Goal: Check status: Check status

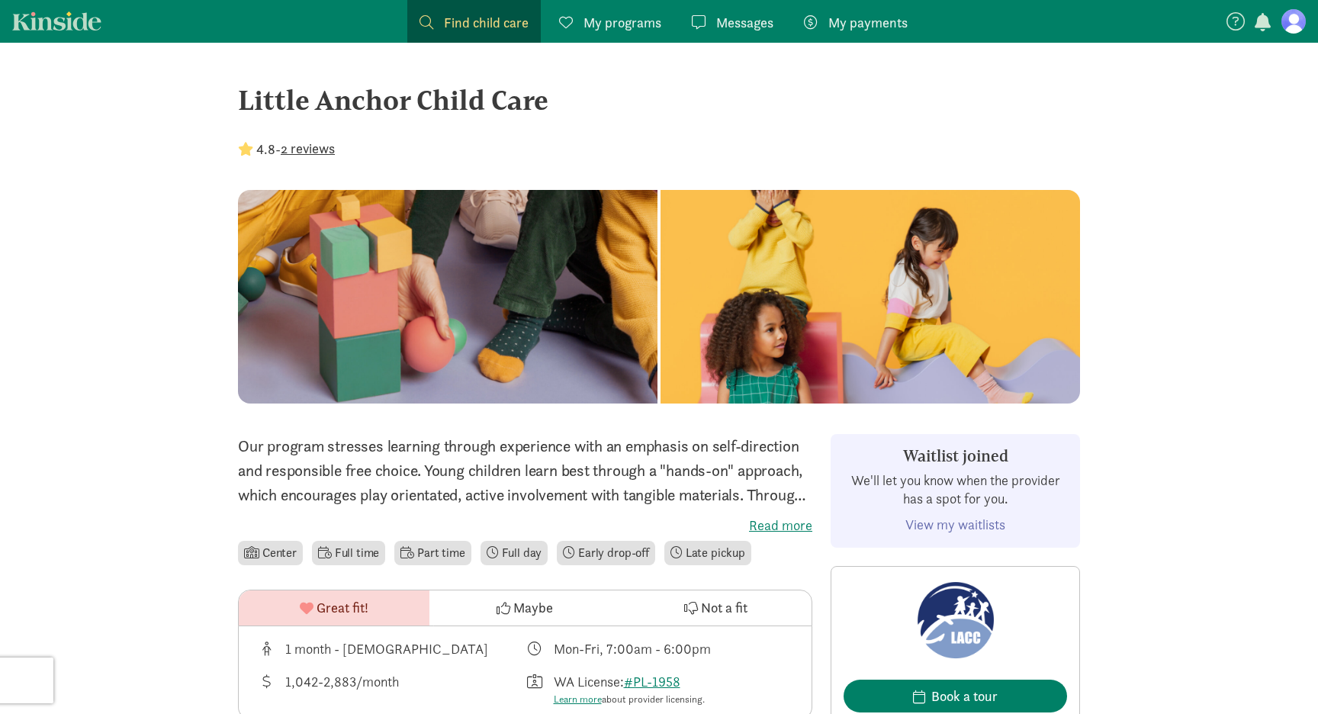
click at [989, 526] on link "View my waitlists" at bounding box center [955, 525] width 100 height 18
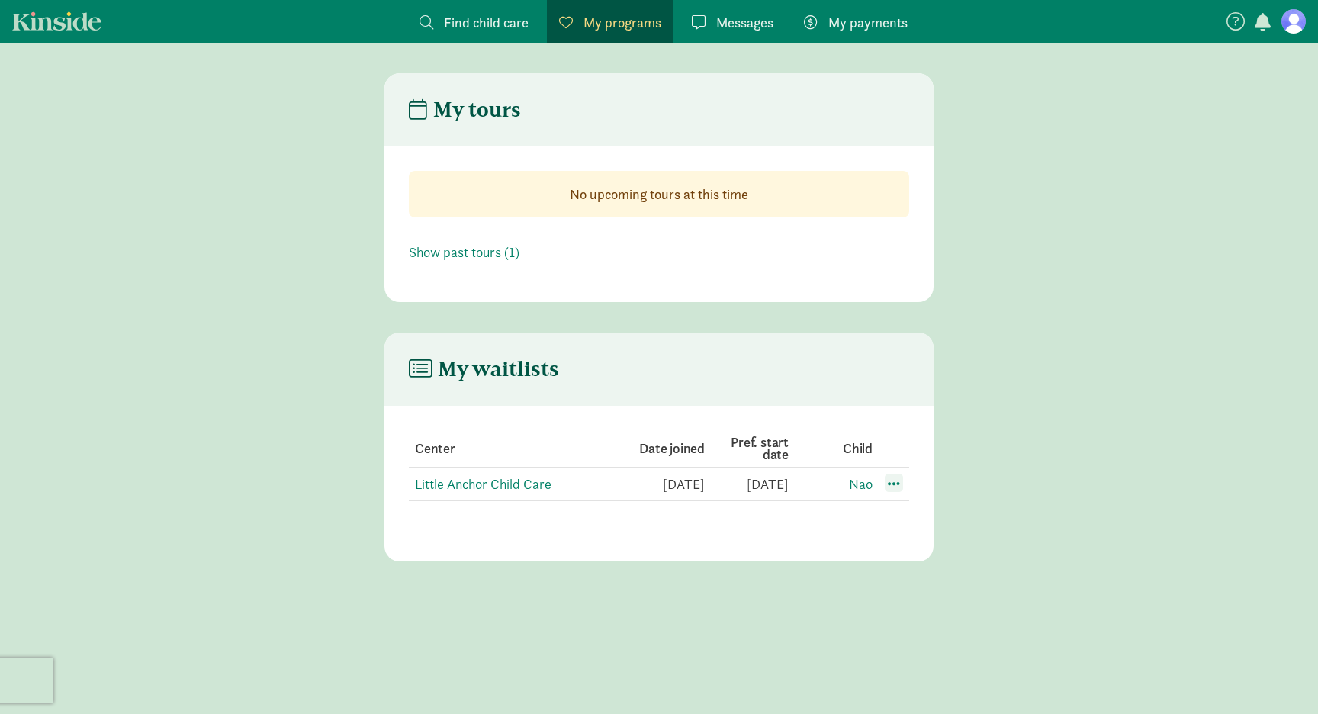
click at [897, 486] on span at bounding box center [894, 483] width 18 height 18
click at [905, 515] on div "Edit preferences" at bounding box center [947, 516] width 137 height 33
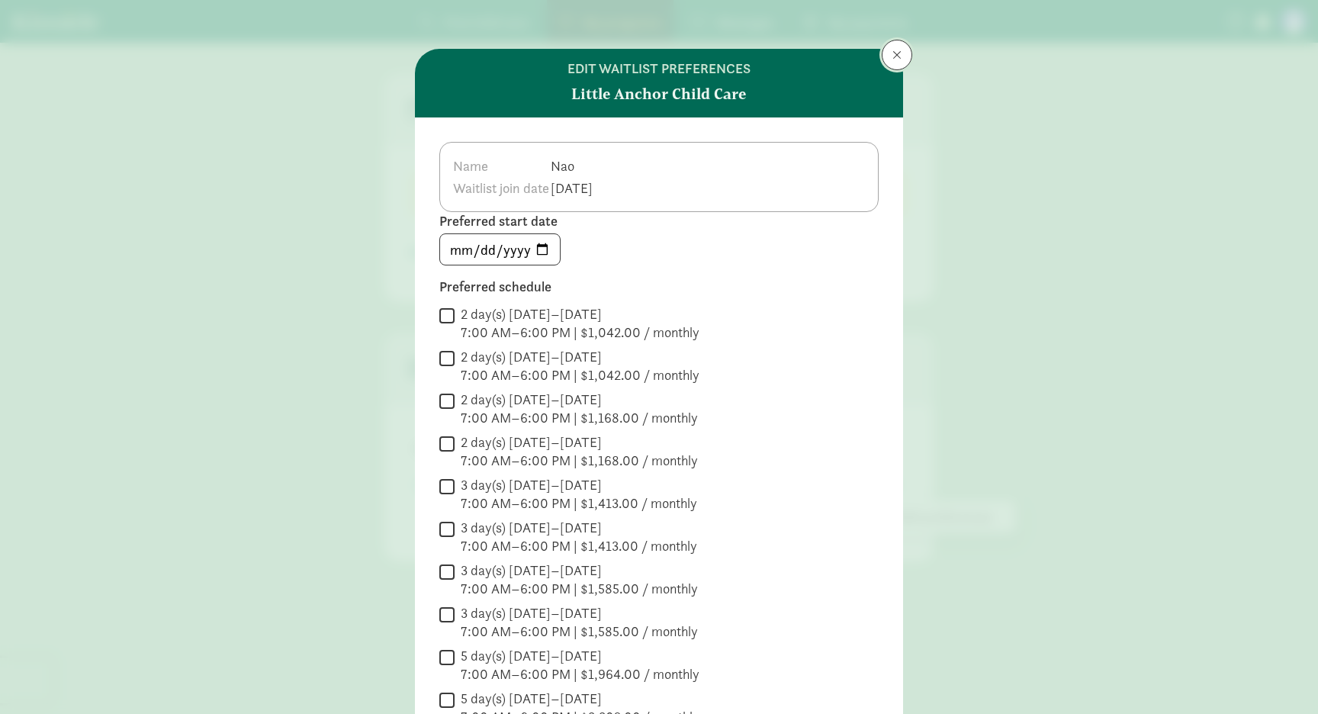
click at [901, 53] on span at bounding box center [896, 55] width 9 height 12
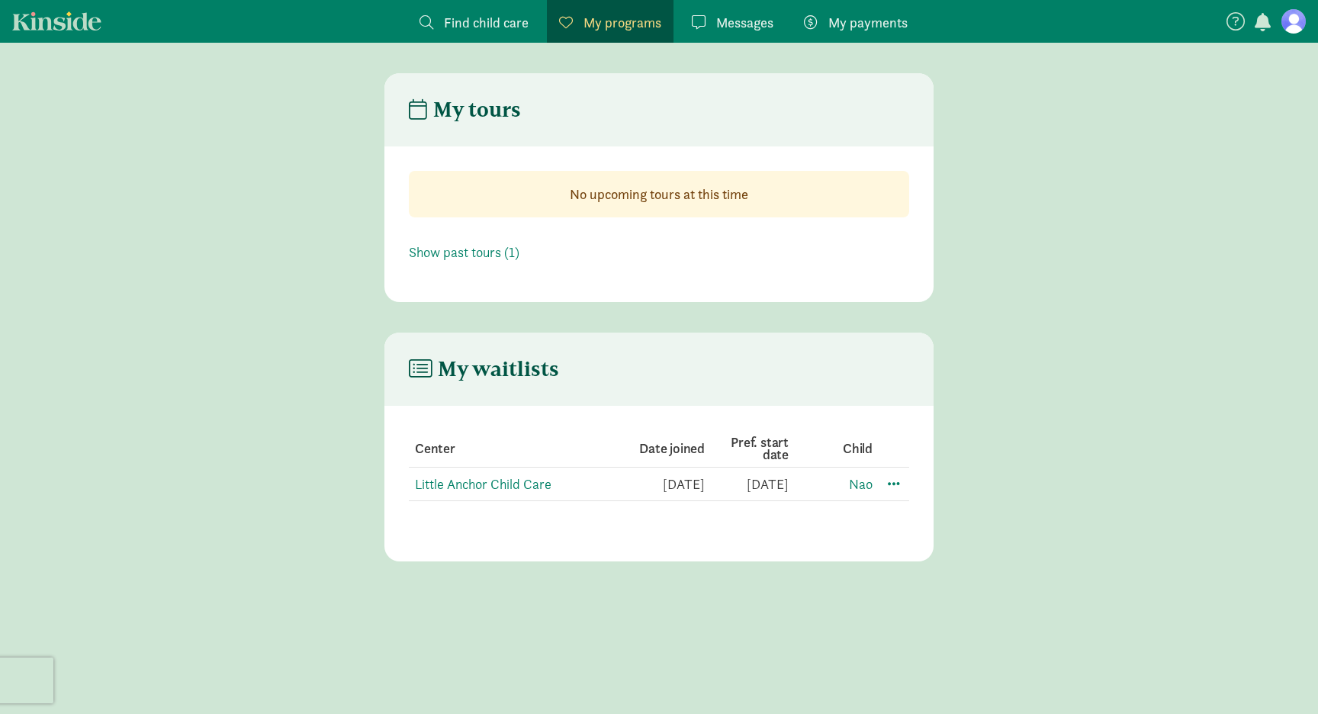
click at [627, 28] on span "My programs" at bounding box center [622, 22] width 78 height 21
click at [735, 27] on span "Messages" at bounding box center [744, 22] width 57 height 21
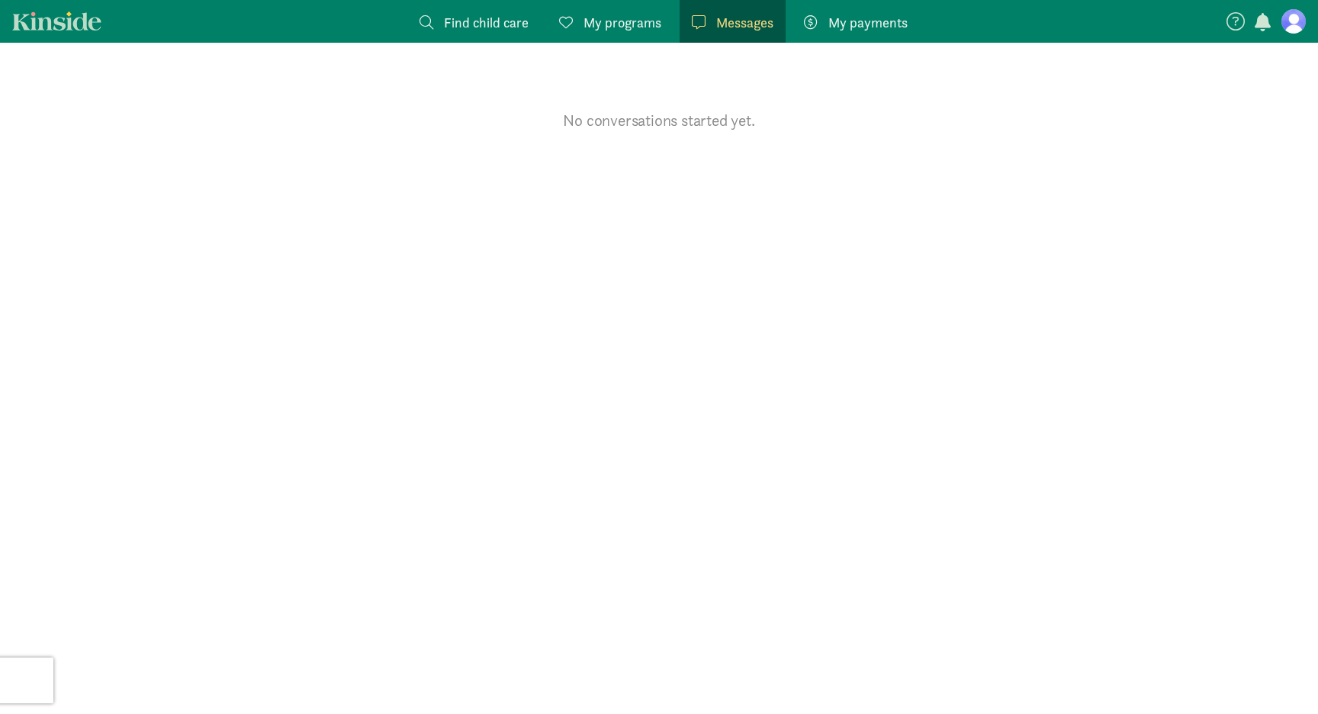
click at [858, 37] on link "My payments Pay" at bounding box center [856, 21] width 128 height 43
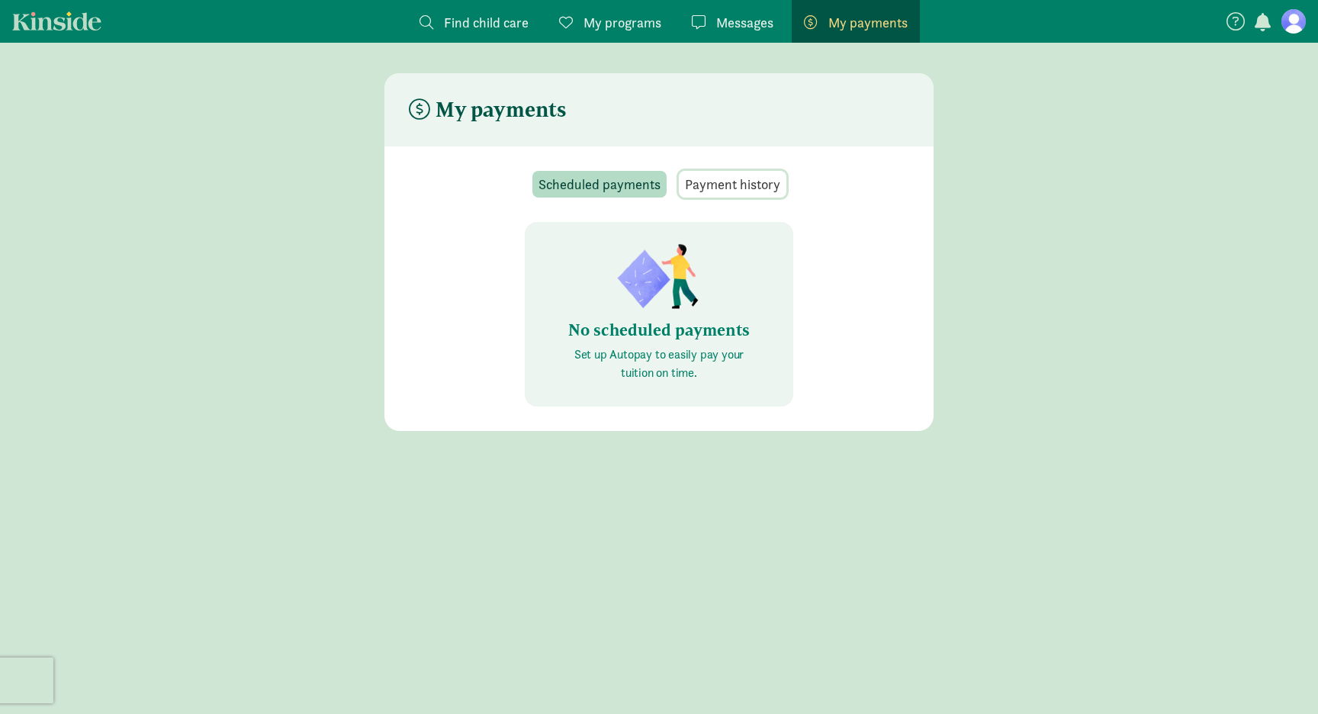
click at [741, 188] on span "Payment history" at bounding box center [732, 184] width 95 height 21
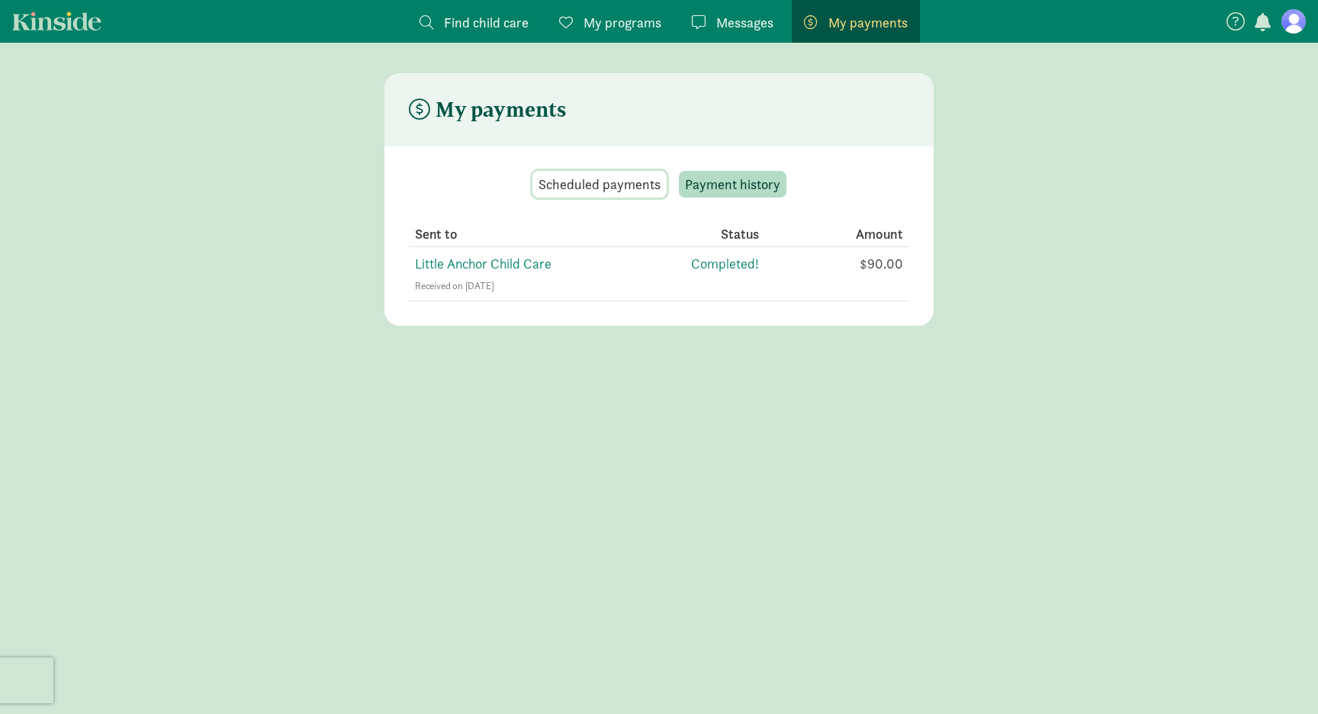
click at [622, 181] on span "Scheduled payments" at bounding box center [599, 184] width 122 height 21
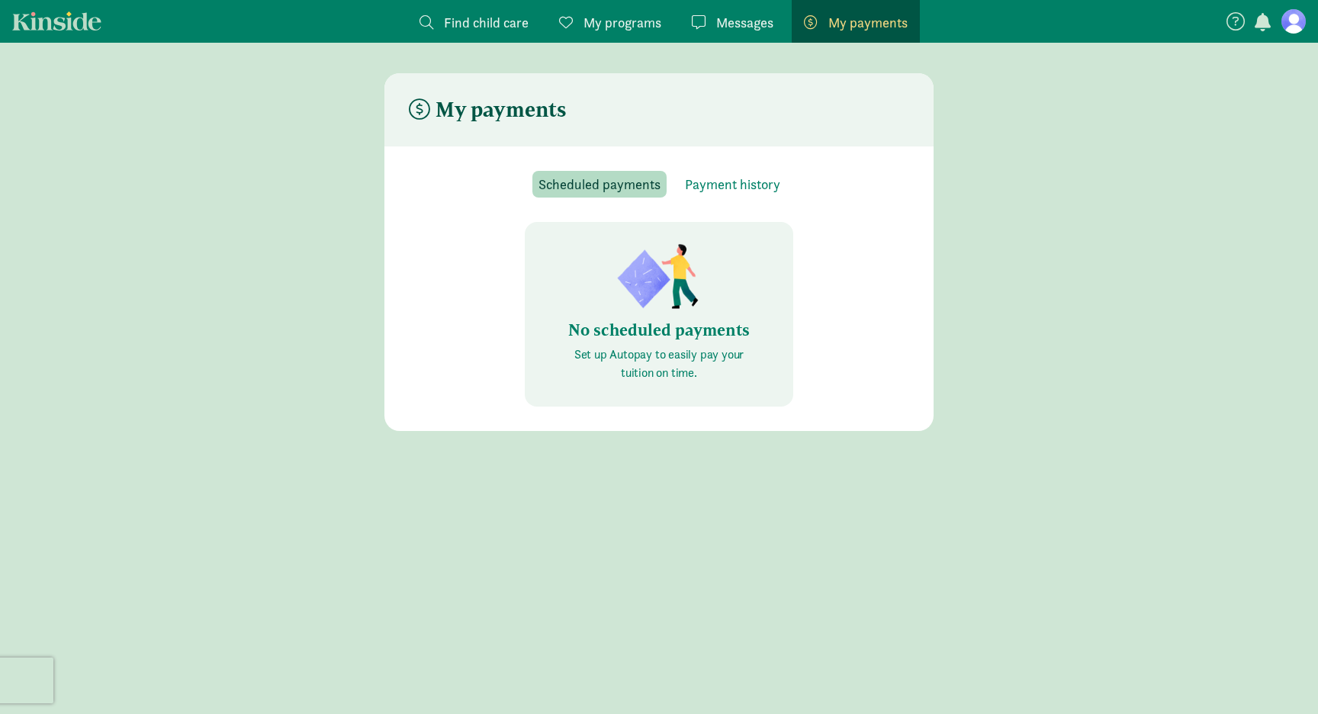
click at [728, 29] on span "Messages" at bounding box center [744, 22] width 57 height 21
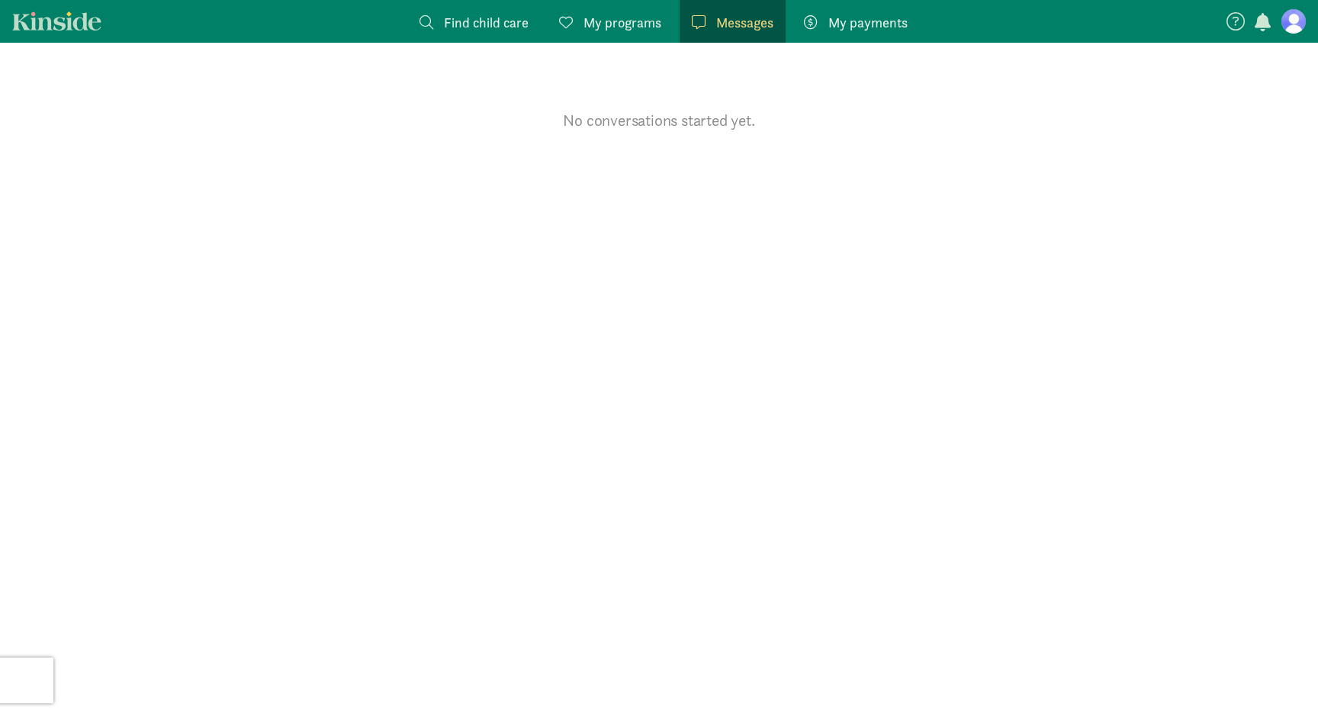
click at [488, 22] on span "Find child care" at bounding box center [486, 22] width 85 height 21
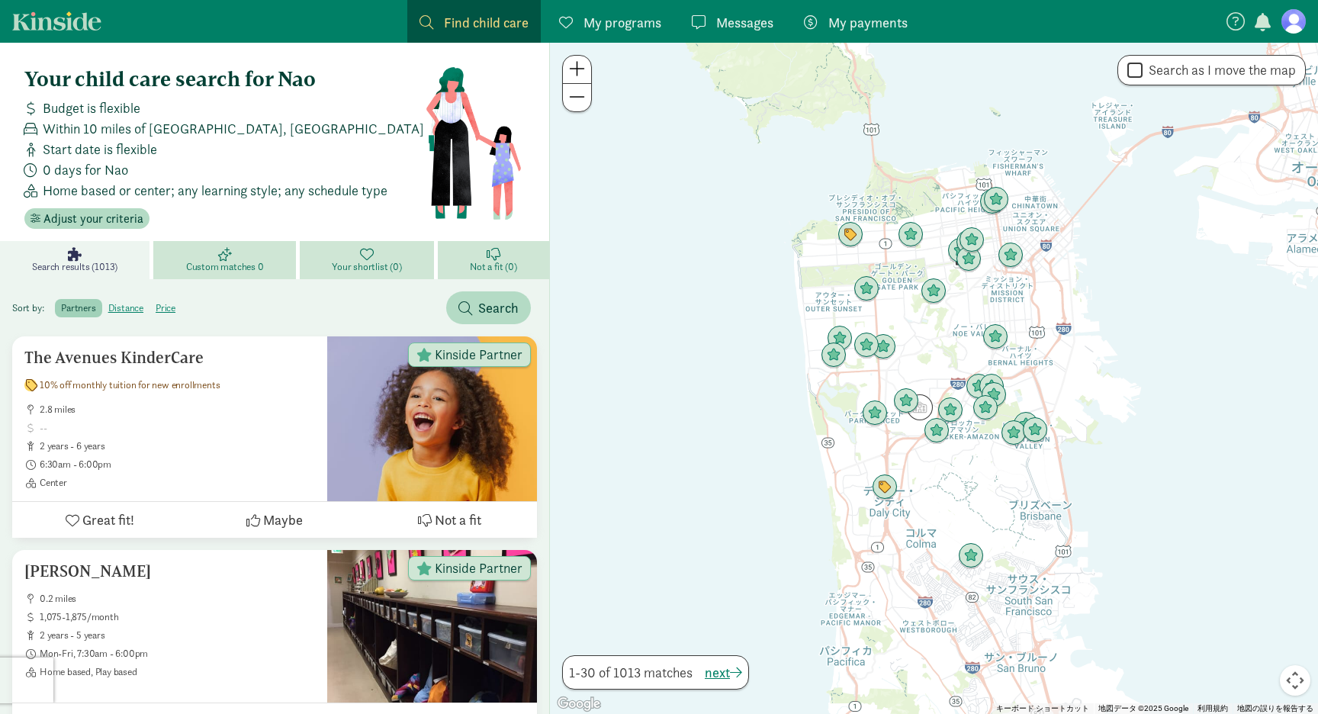
click at [590, 11] on link "My programs Programs" at bounding box center [610, 21] width 127 height 43
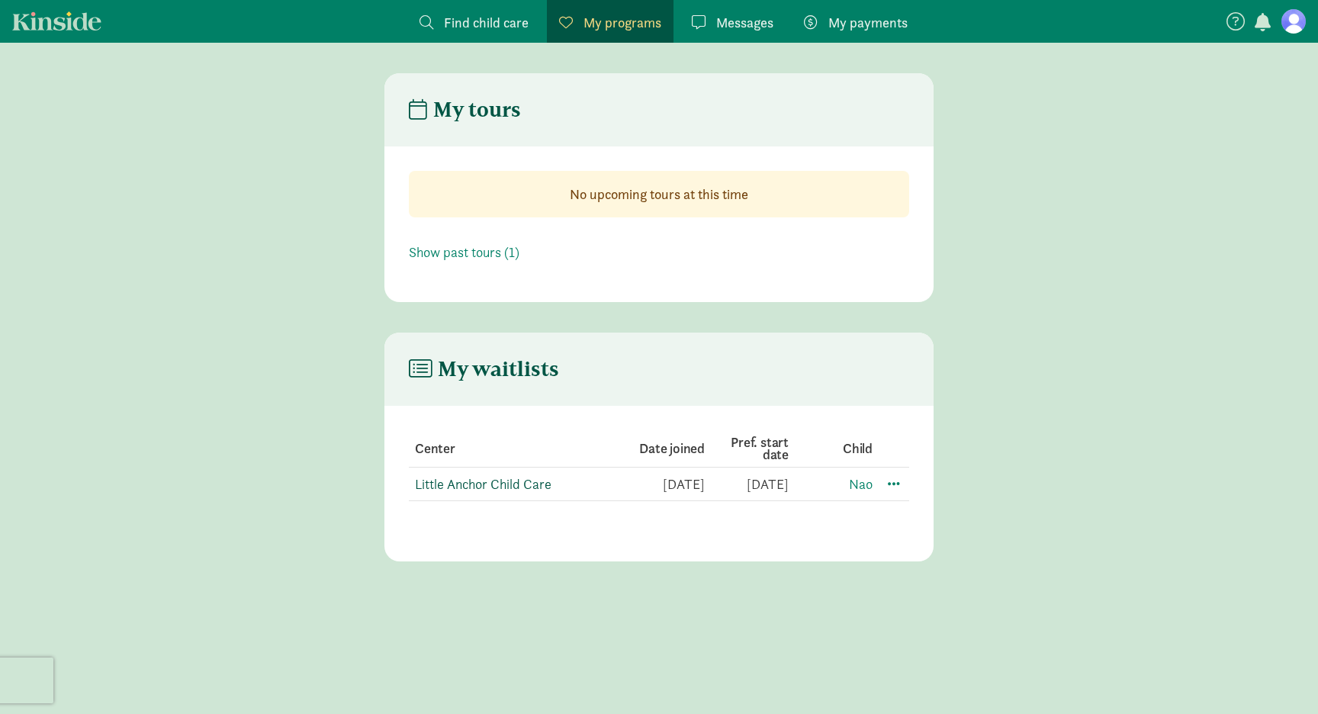
click at [488, 484] on link "Little Anchor Child Care" at bounding box center [483, 484] width 137 height 18
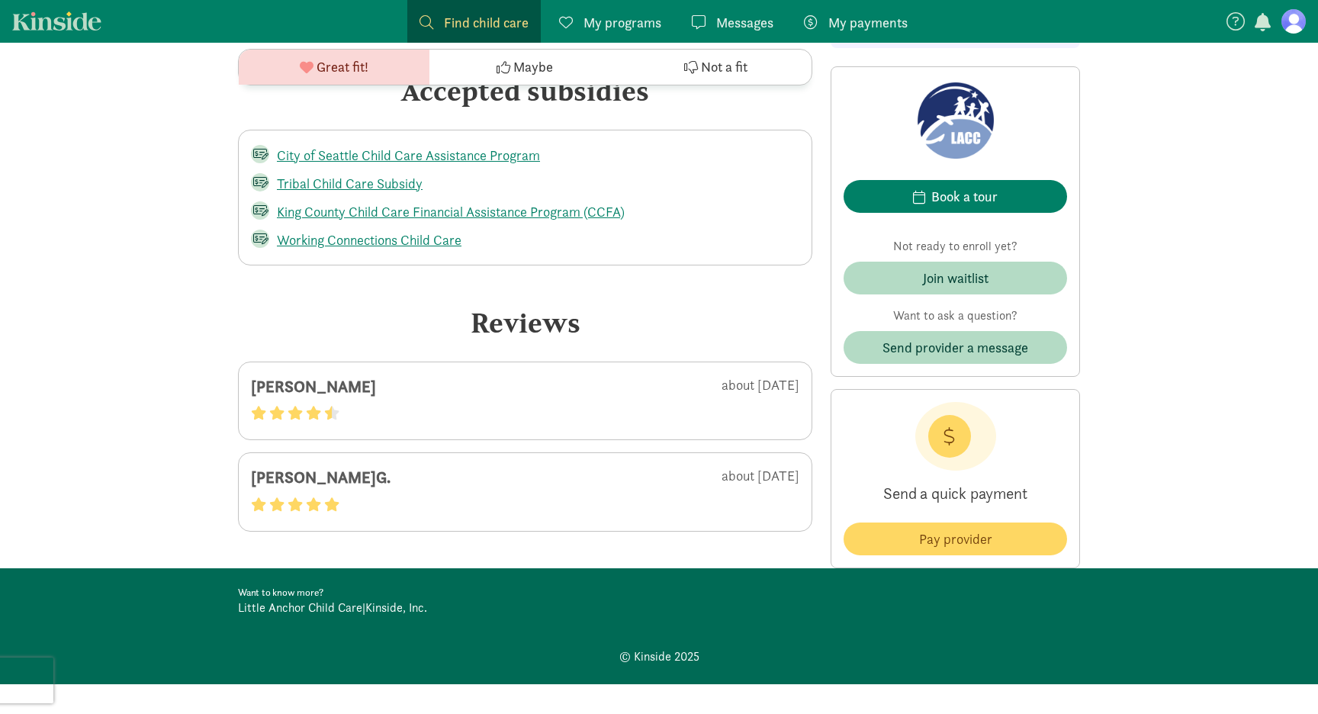
scroll to position [2342, 0]
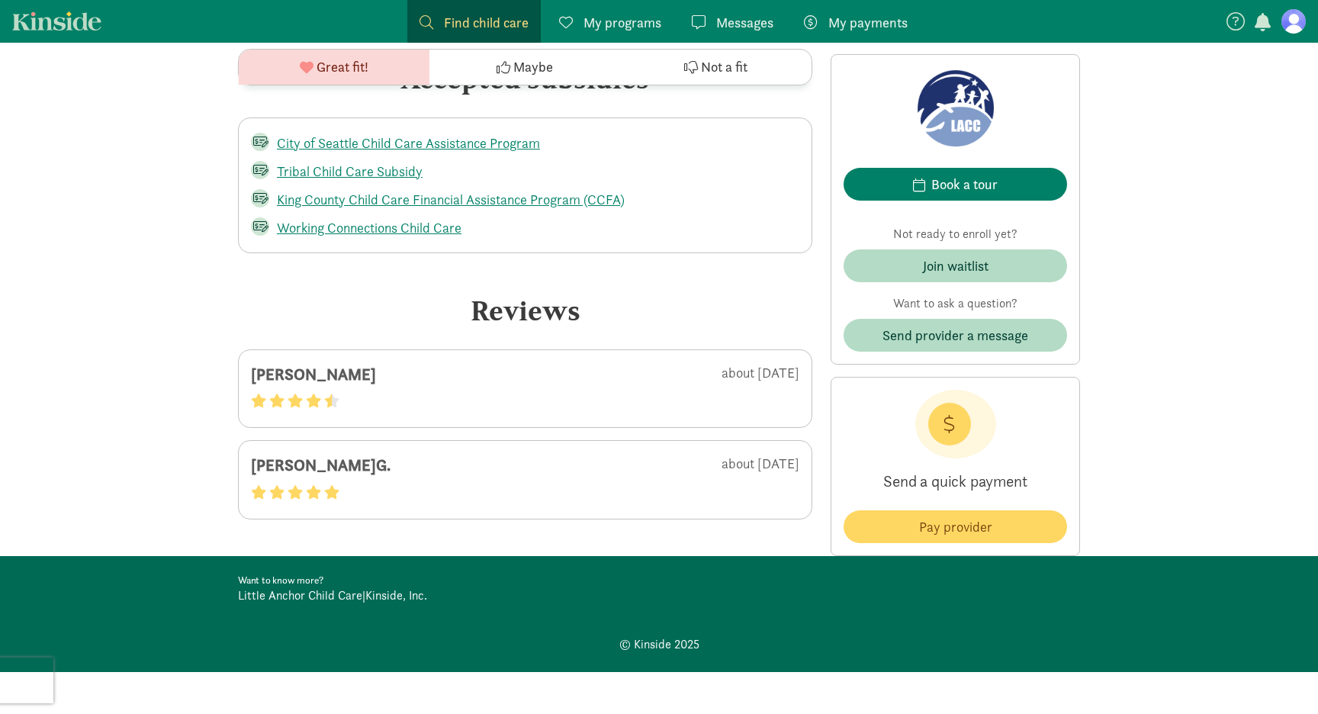
click at [263, 373] on div "H.H." at bounding box center [344, 374] width 186 height 24
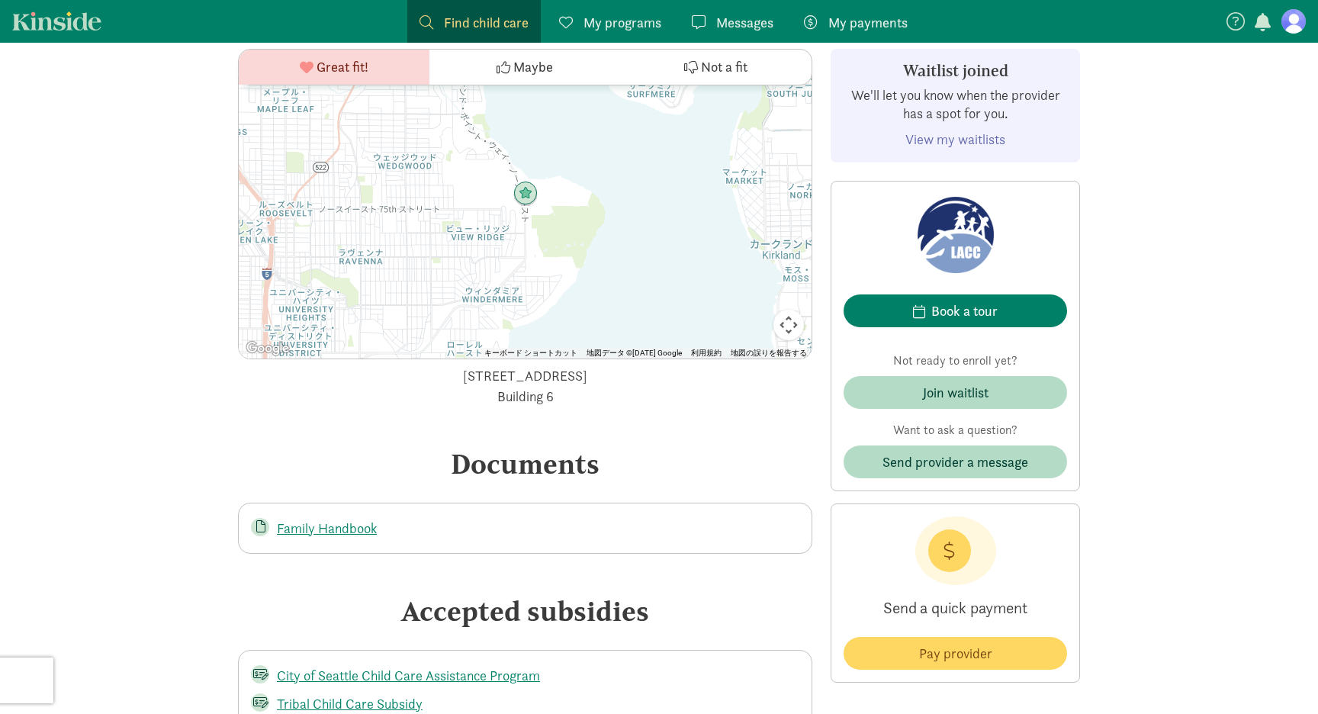
scroll to position [1940, 0]
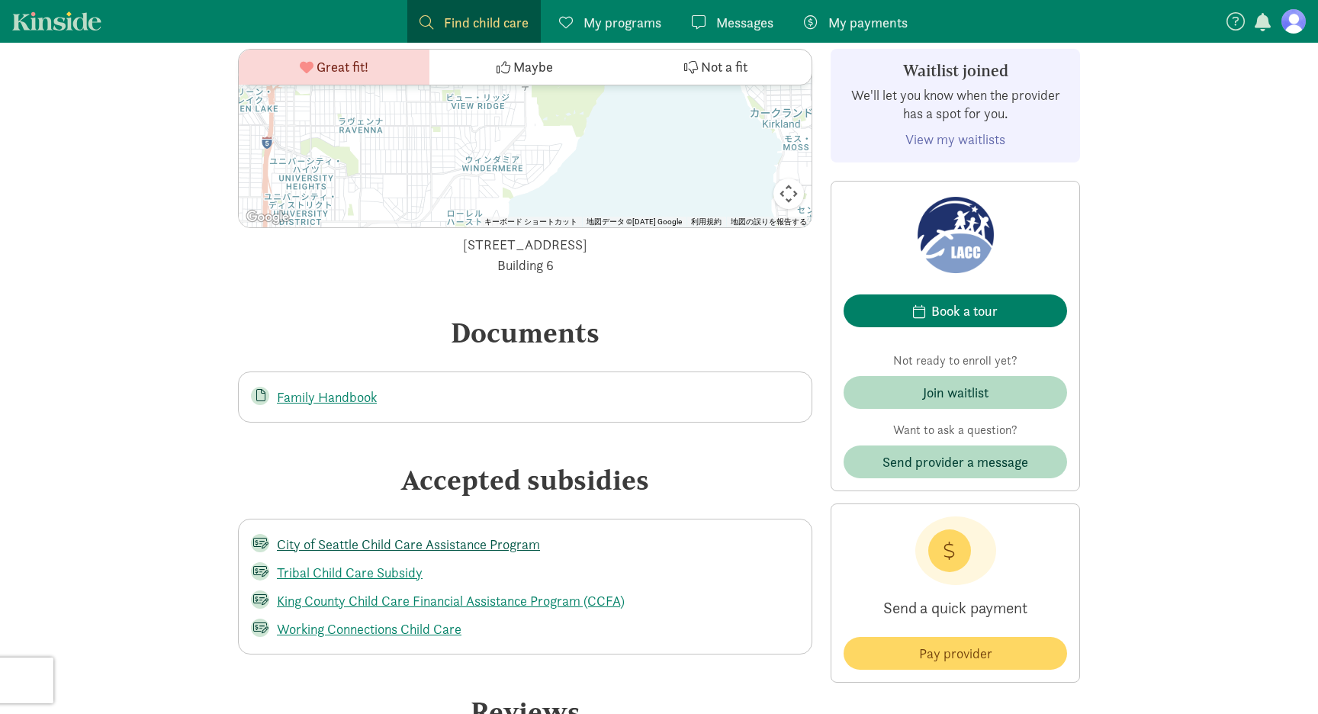
click at [377, 543] on link "City of Seattle Child Care Assistance Program" at bounding box center [408, 544] width 263 height 18
